Goal: Navigation & Orientation: Find specific page/section

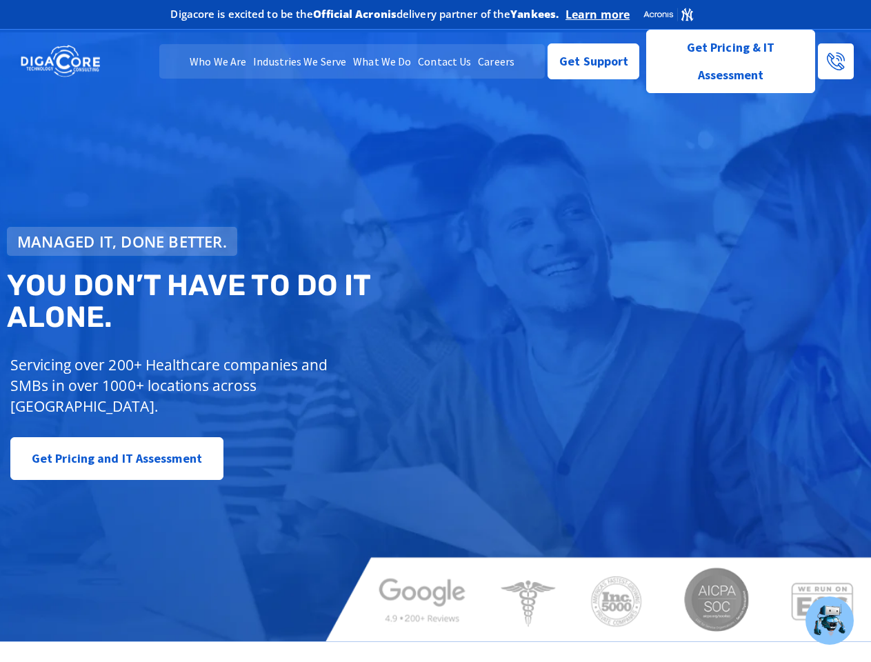
click at [122, 241] on span "Managed IT, done better." at bounding box center [122, 241] width 210 height 15
